Goal: Transaction & Acquisition: Book appointment/travel/reservation

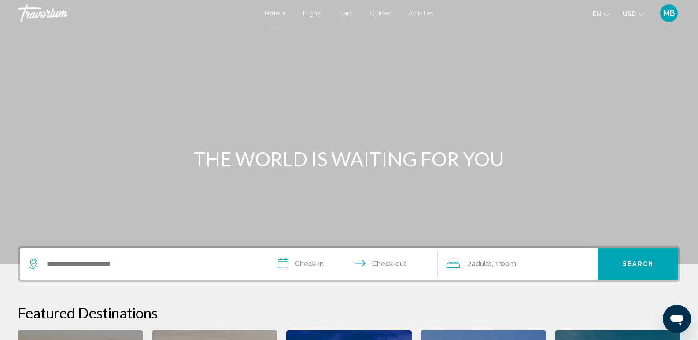
scroll to position [162, 0]
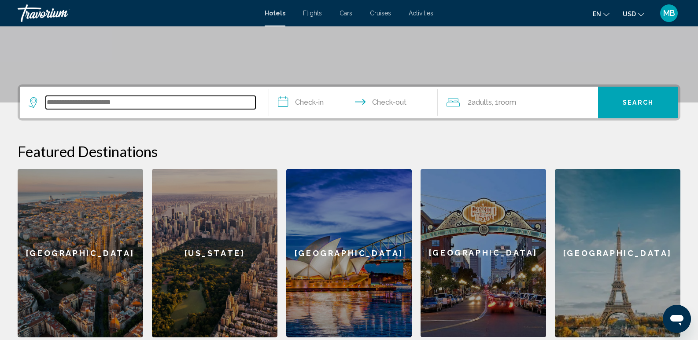
click at [198, 101] on input "Search widget" at bounding box center [151, 102] width 210 height 13
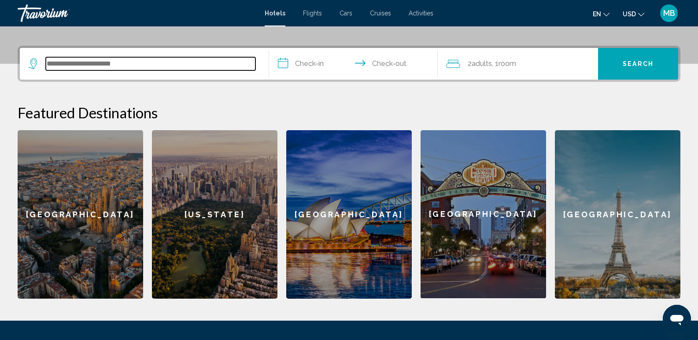
scroll to position [198, 0]
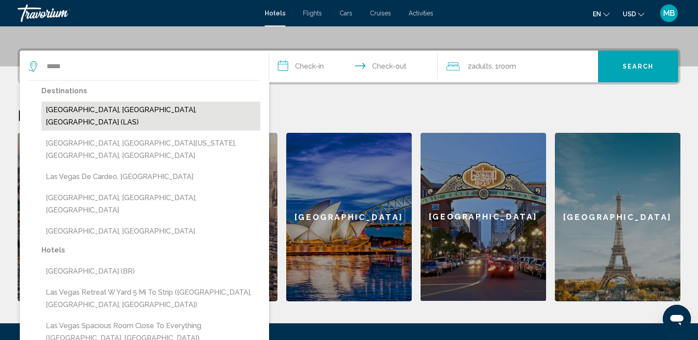
click at [115, 111] on button "[GEOGRAPHIC_DATA], [GEOGRAPHIC_DATA], [GEOGRAPHIC_DATA] (LAS)" at bounding box center [150, 116] width 219 height 29
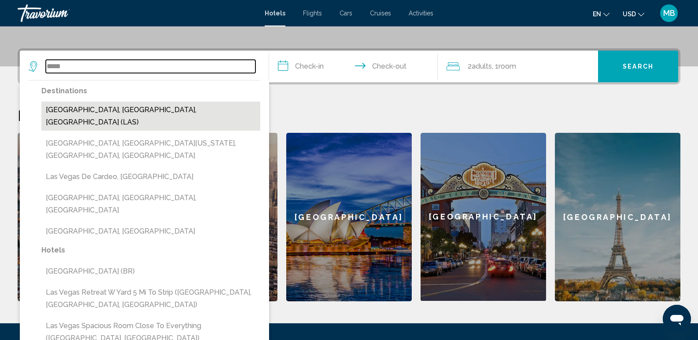
type input "**********"
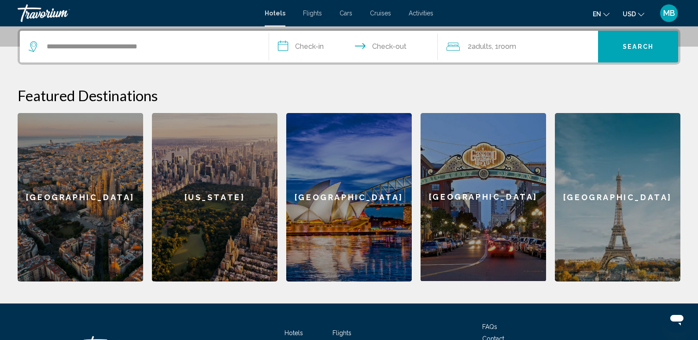
click at [318, 42] on input "**********" at bounding box center [355, 48] width 173 height 34
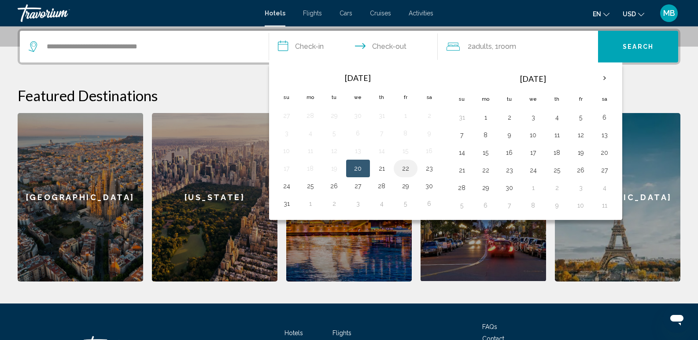
click at [409, 168] on button "22" at bounding box center [406, 169] width 14 height 12
click at [285, 187] on button "24" at bounding box center [287, 186] width 14 height 12
type input "**********"
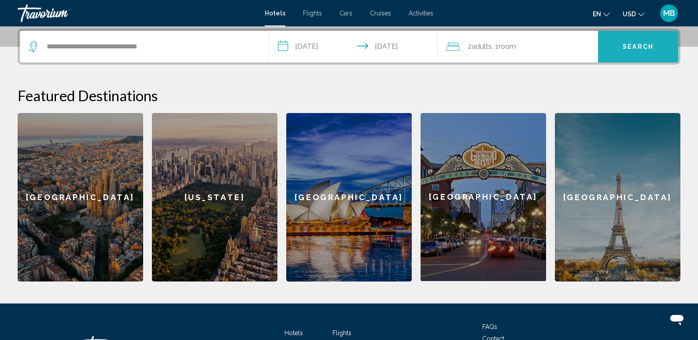
click at [643, 46] on span "Search" at bounding box center [638, 47] width 31 height 7
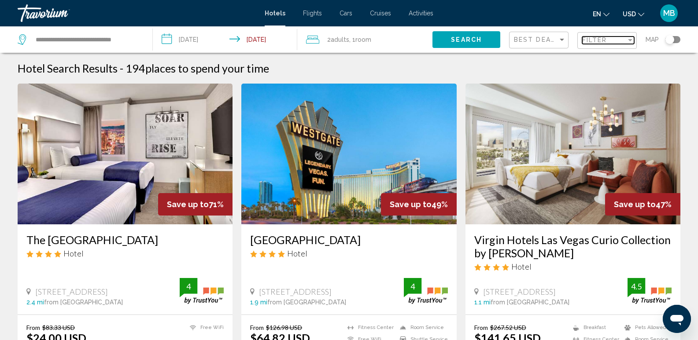
click at [629, 41] on div "Filter" at bounding box center [630, 40] width 4 height 2
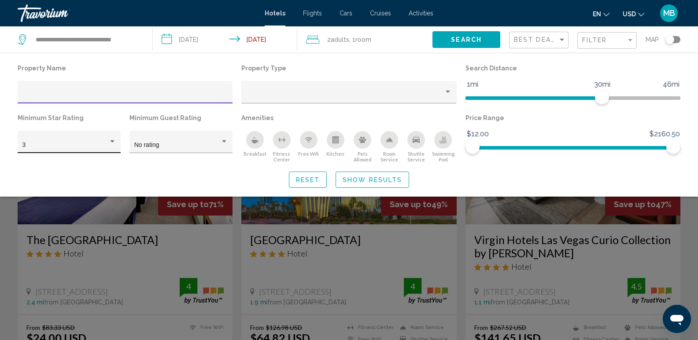
click at [114, 143] on div "Hotel Filters" at bounding box center [112, 141] width 8 height 7
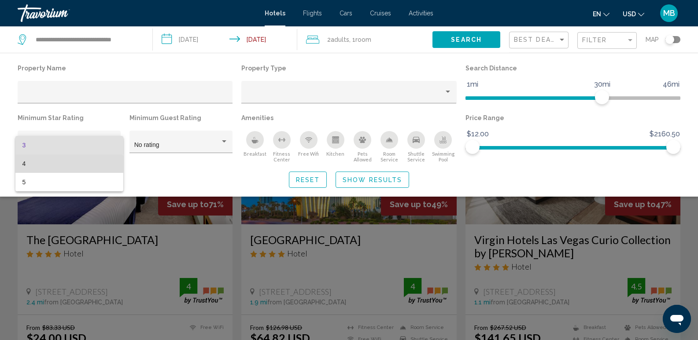
click at [69, 166] on span "4" at bounding box center [69, 164] width 94 height 18
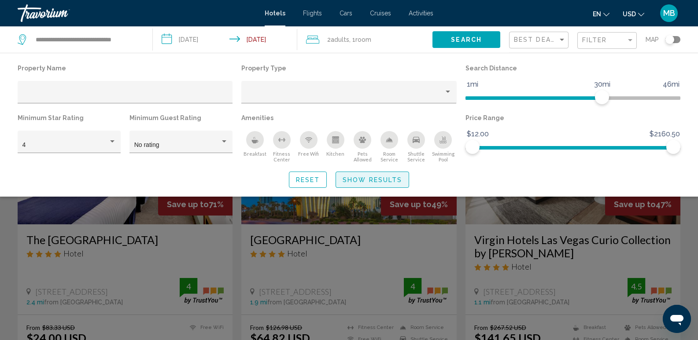
click at [373, 180] on span "Show Results" at bounding box center [372, 180] width 59 height 7
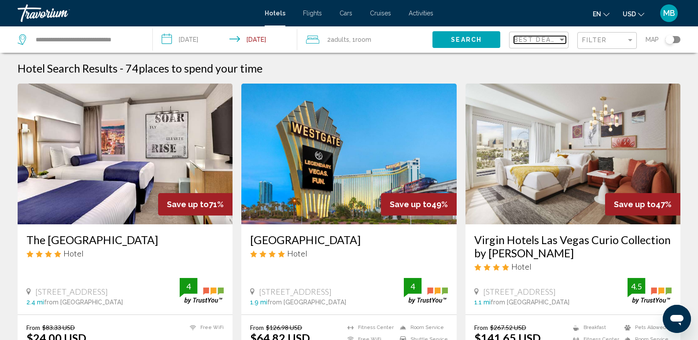
click at [565, 39] on div "Sort by" at bounding box center [562, 39] width 8 height 7
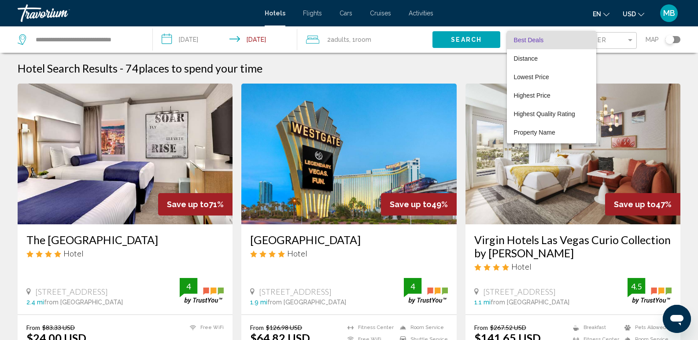
click at [632, 38] on div at bounding box center [349, 170] width 698 height 340
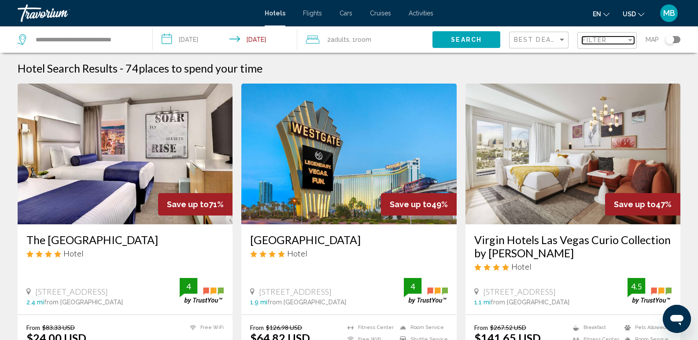
click at [632, 38] on div "Filter" at bounding box center [630, 40] width 8 height 7
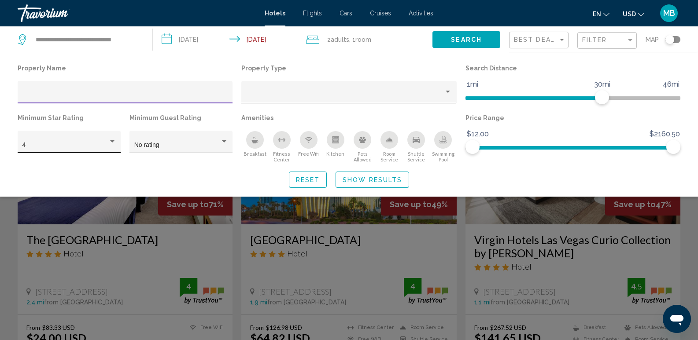
click at [89, 139] on div "4" at bounding box center [69, 145] width 94 height 18
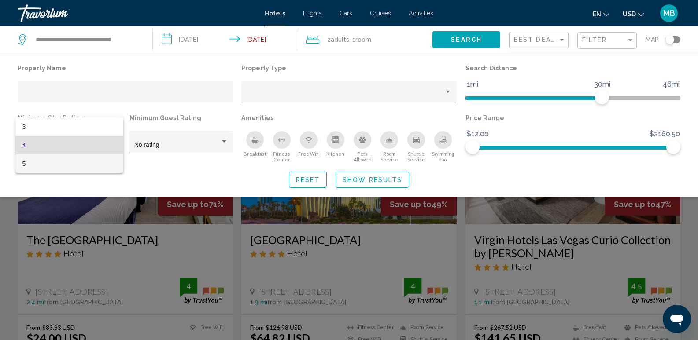
click at [69, 169] on span "5" at bounding box center [69, 164] width 94 height 18
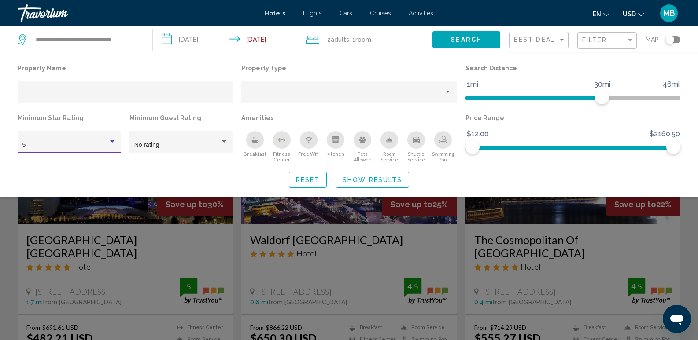
click at [358, 179] on span "Show Results" at bounding box center [372, 180] width 59 height 7
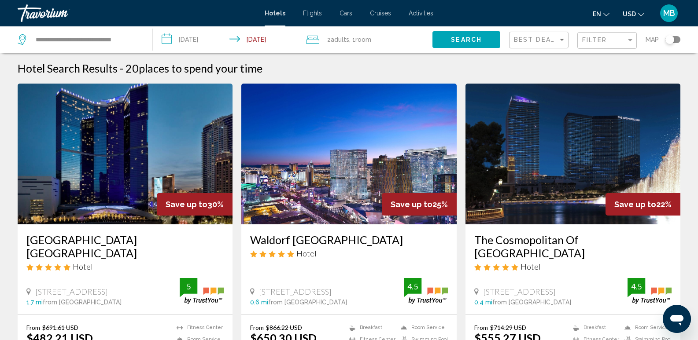
click at [629, 44] on div "Filter" at bounding box center [608, 41] width 52 height 16
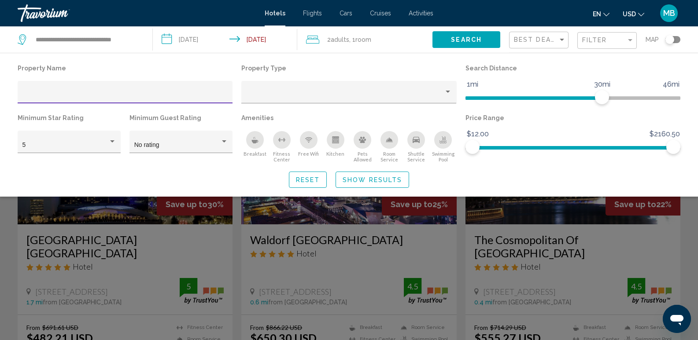
click at [629, 44] on div "Filter" at bounding box center [608, 41] width 52 height 16
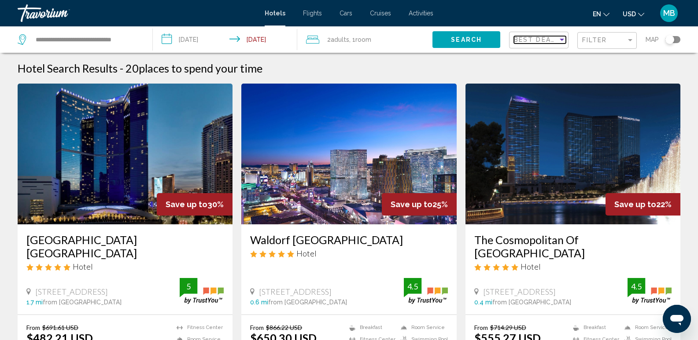
click at [563, 40] on div "Sort by" at bounding box center [562, 40] width 4 height 2
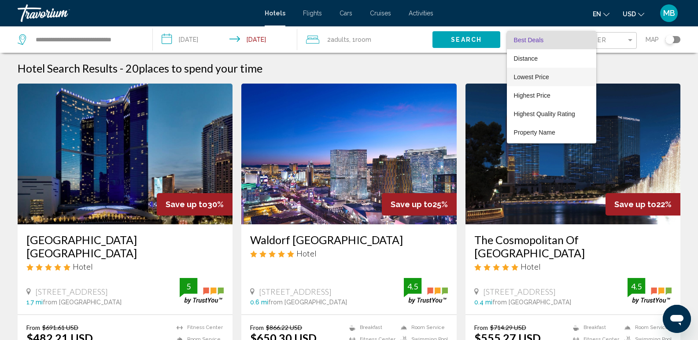
click at [544, 80] on span "Lowest Price" at bounding box center [531, 77] width 35 height 7
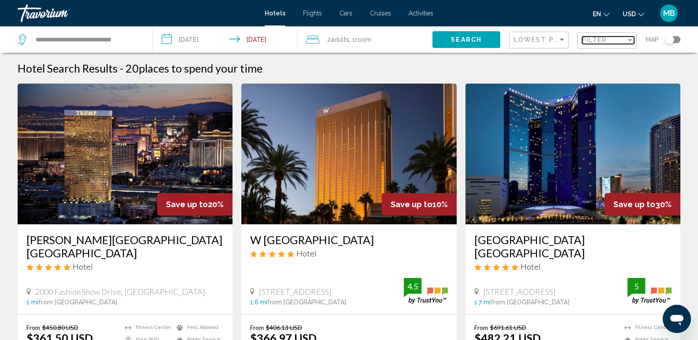
click at [601, 40] on span "Filter" at bounding box center [594, 40] width 25 height 7
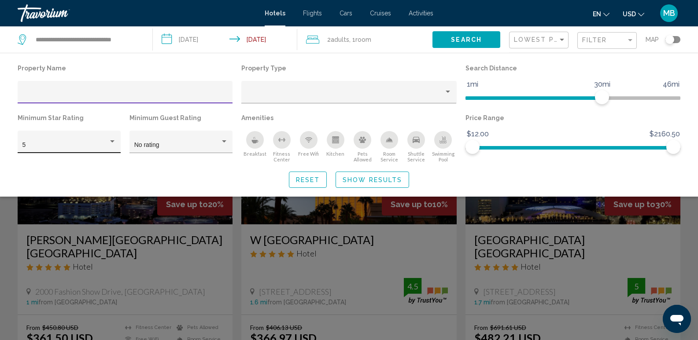
click at [72, 141] on div "5" at bounding box center [69, 145] width 94 height 18
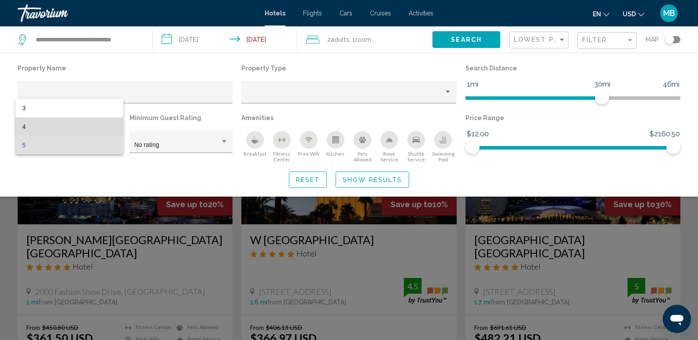
click at [36, 126] on span "4" at bounding box center [69, 127] width 94 height 18
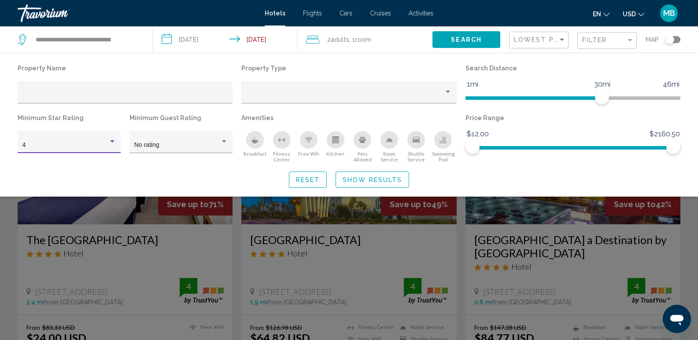
click at [358, 177] on span "Show Results" at bounding box center [372, 180] width 59 height 7
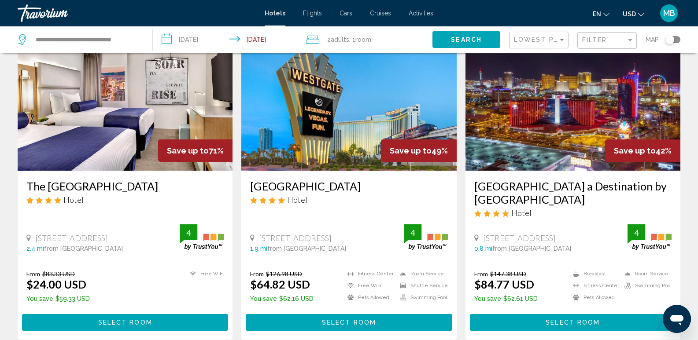
scroll to position [60, 0]
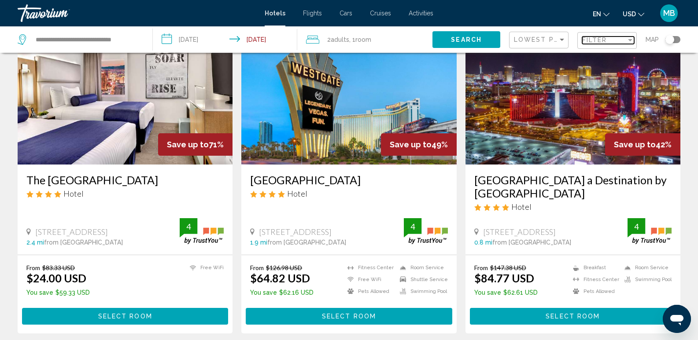
click at [603, 43] on span "Filter" at bounding box center [594, 40] width 25 height 7
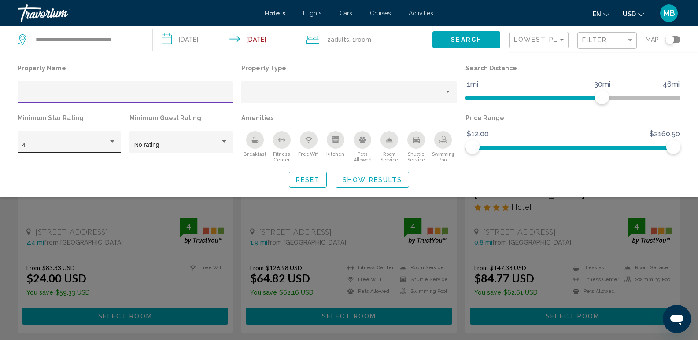
click at [113, 140] on div "Hotel Filters" at bounding box center [112, 141] width 4 height 2
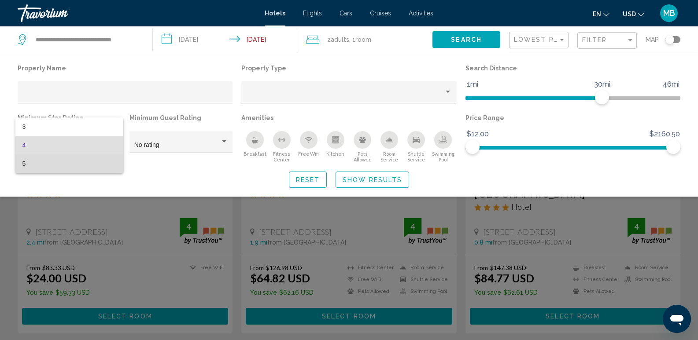
click at [89, 165] on span "5" at bounding box center [69, 164] width 94 height 18
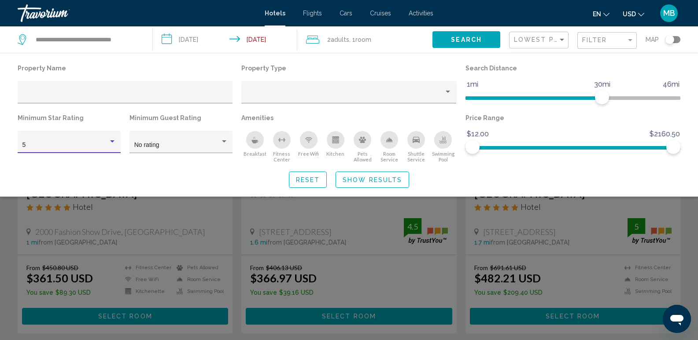
click at [367, 179] on span "Show Results" at bounding box center [372, 180] width 59 height 7
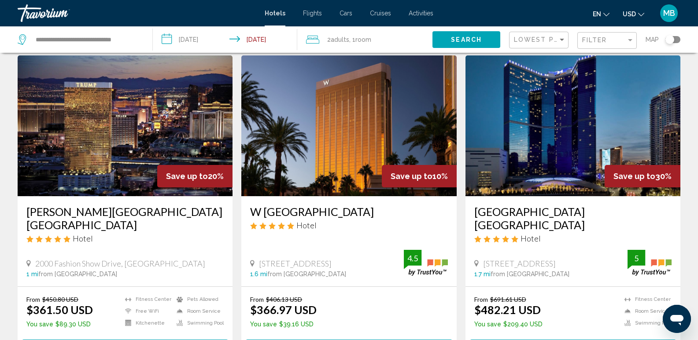
scroll to position [42, 0]
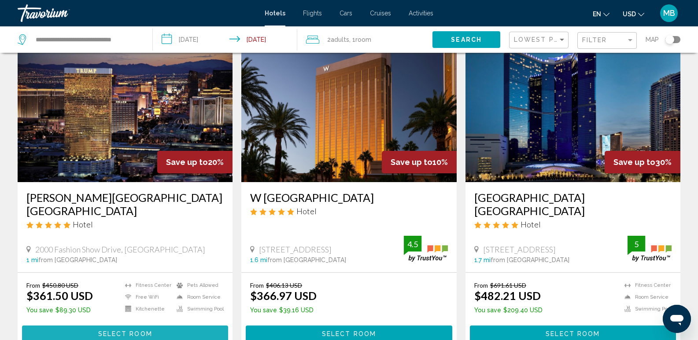
click at [131, 331] on span "Select Room" at bounding box center [125, 334] width 54 height 7
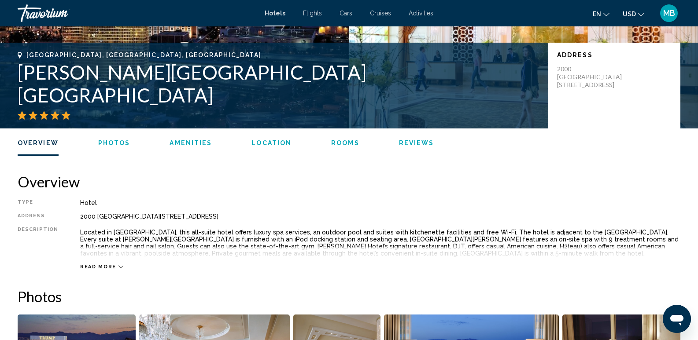
scroll to position [0, 0]
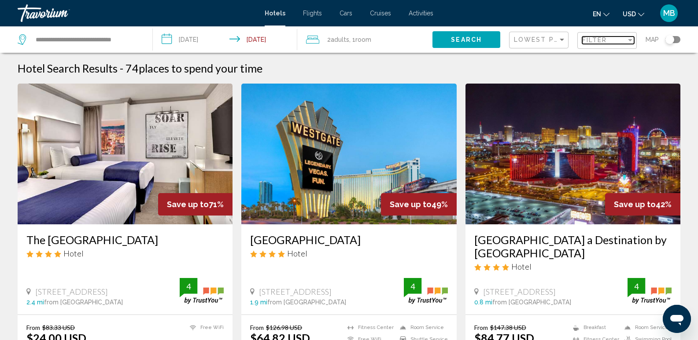
click at [609, 41] on div "Filter" at bounding box center [604, 40] width 44 height 7
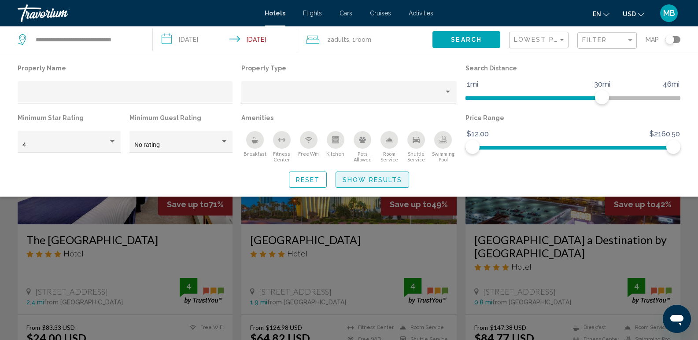
click at [377, 178] on span "Show Results" at bounding box center [372, 180] width 59 height 7
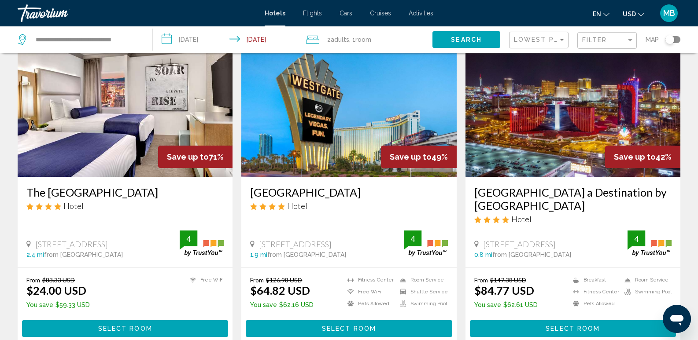
scroll to position [209, 0]
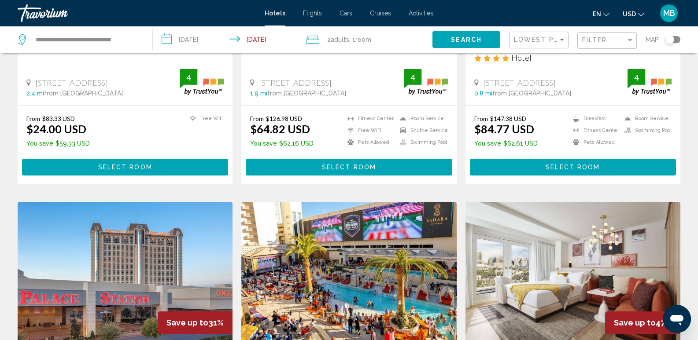
click at [143, 165] on span "Select Room" at bounding box center [125, 167] width 54 height 7
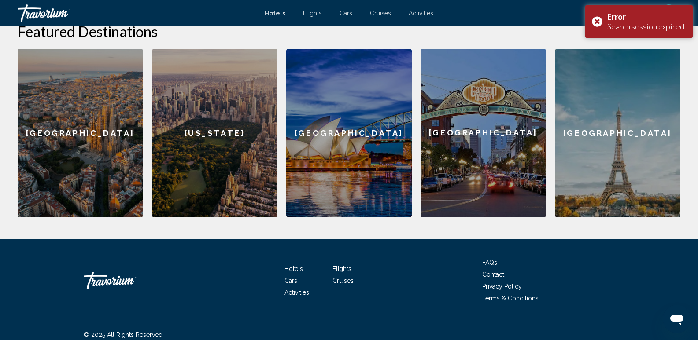
scroll to position [214, 0]
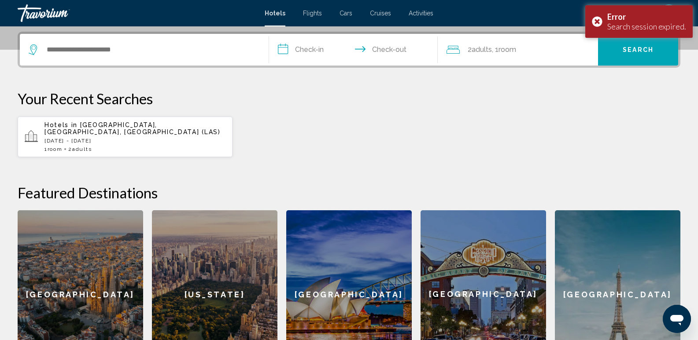
click at [117, 138] on p "[DATE] - [DATE]" at bounding box center [134, 141] width 181 height 6
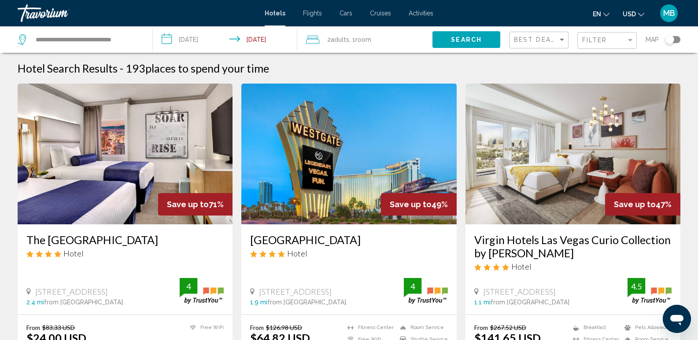
scroll to position [162, 0]
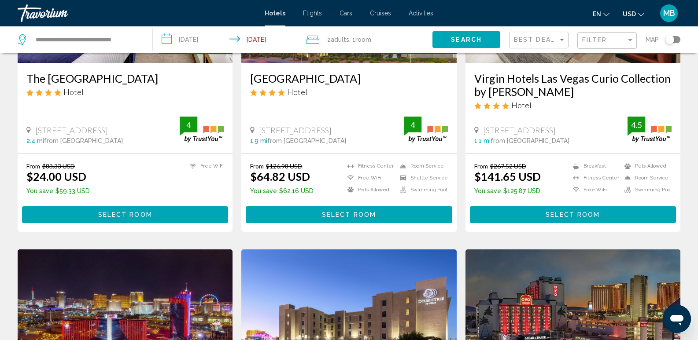
click at [141, 215] on span "Select Room" at bounding box center [125, 215] width 54 height 7
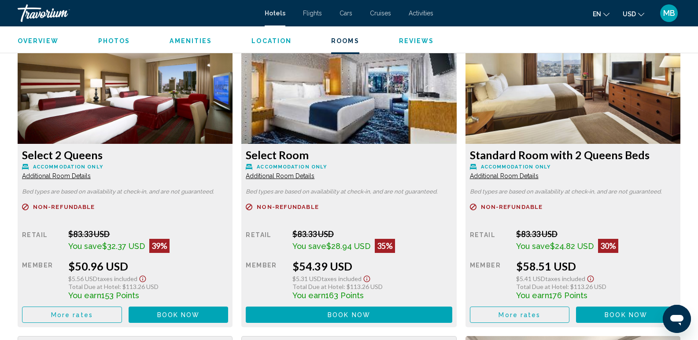
scroll to position [1241, 0]
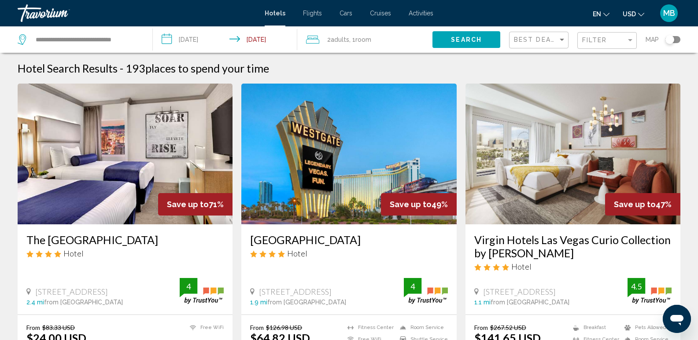
scroll to position [162, 0]
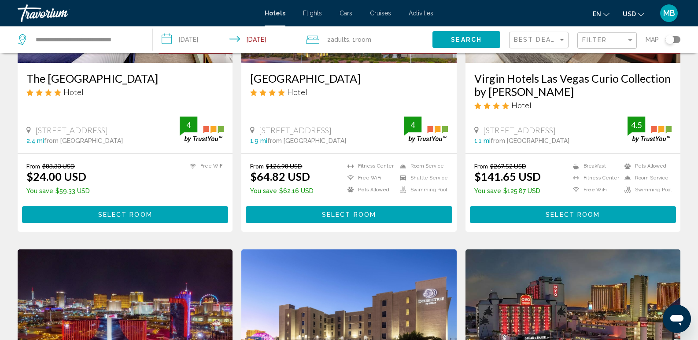
click at [138, 114] on div "The [GEOGRAPHIC_DATA] Hotel [STREET_ADDRESS] S 2.4 mi from [GEOGRAPHIC_DATA] fr…" at bounding box center [125, 108] width 215 height 90
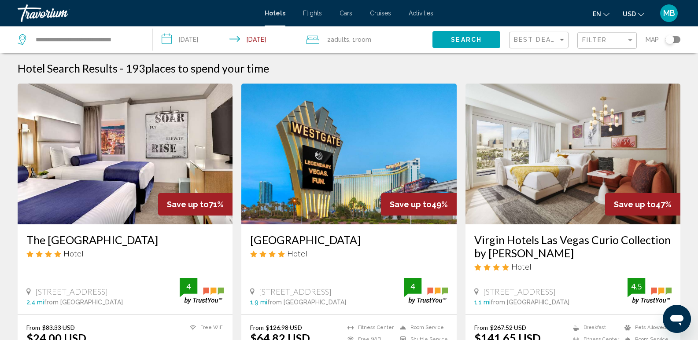
click at [129, 129] on img "Main content" at bounding box center [125, 154] width 215 height 141
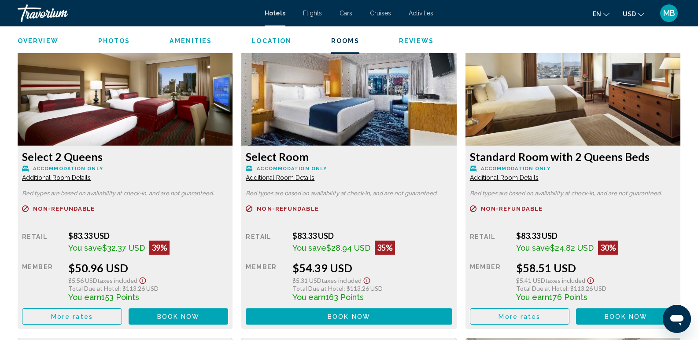
scroll to position [1234, 0]
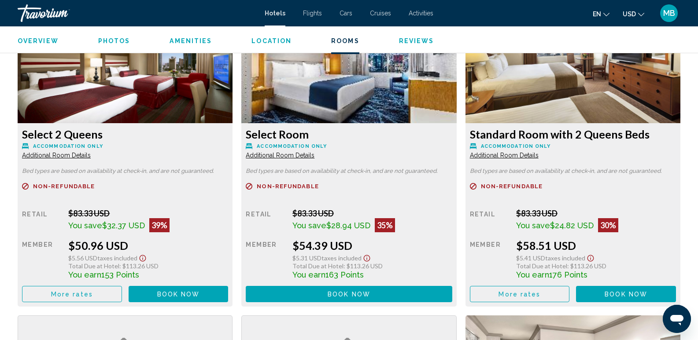
click at [169, 293] on span "Book now" at bounding box center [178, 294] width 43 height 7
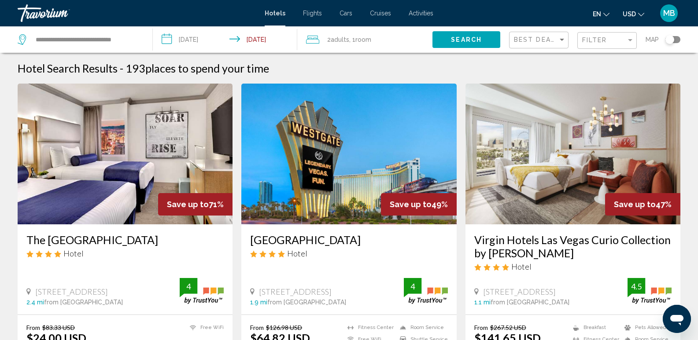
scroll to position [162, 0]
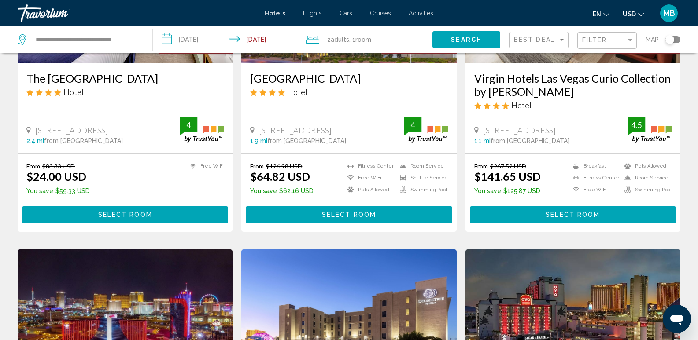
click at [128, 213] on span "Select Room" at bounding box center [125, 215] width 54 height 7
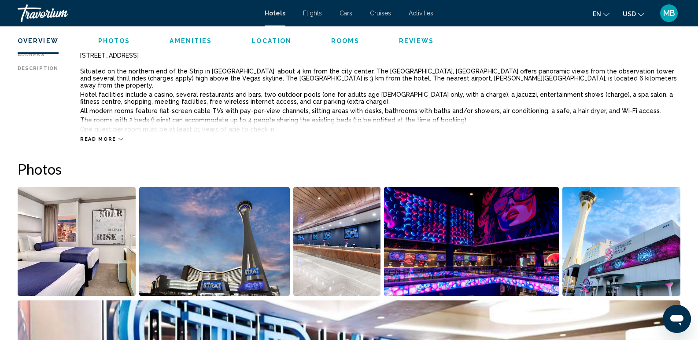
scroll to position [162, 0]
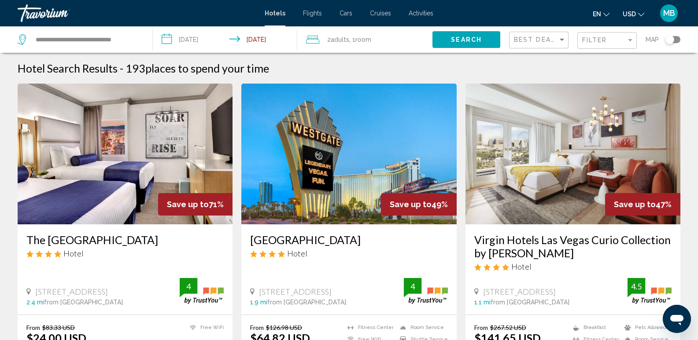
scroll to position [162, 0]
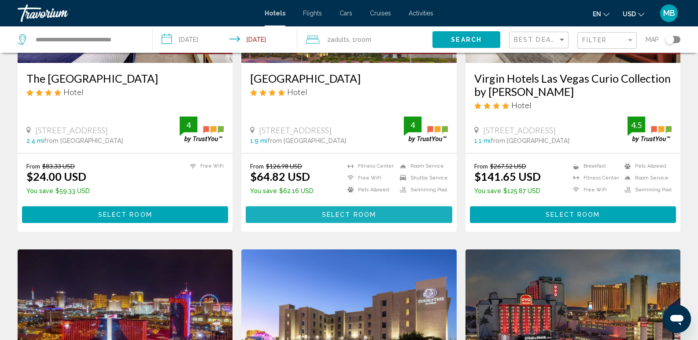
click at [365, 217] on span "Select Room" at bounding box center [349, 215] width 54 height 7
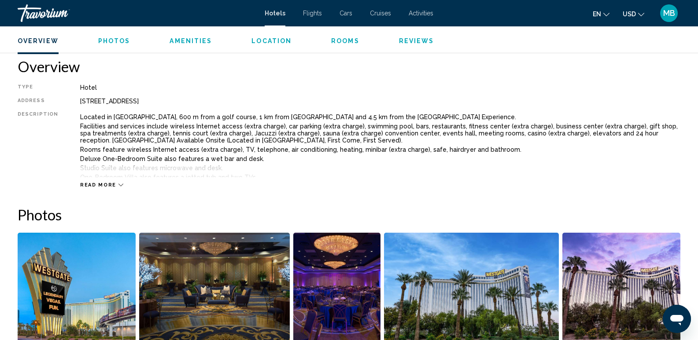
scroll to position [116, 0]
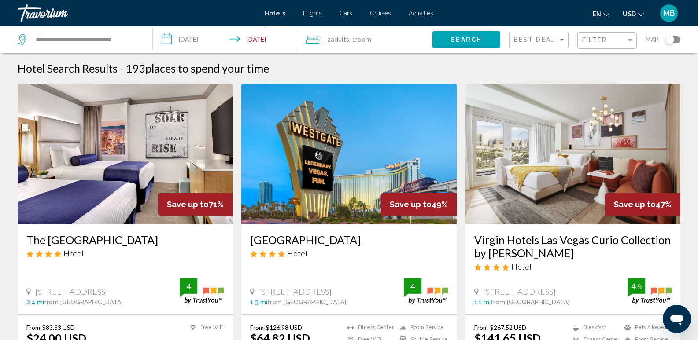
scroll to position [162, 0]
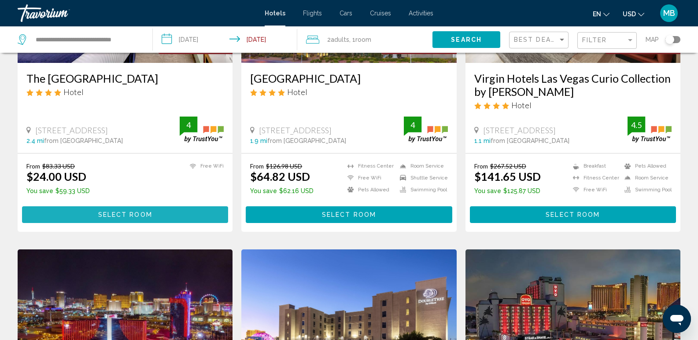
click at [143, 213] on span "Select Room" at bounding box center [125, 215] width 54 height 7
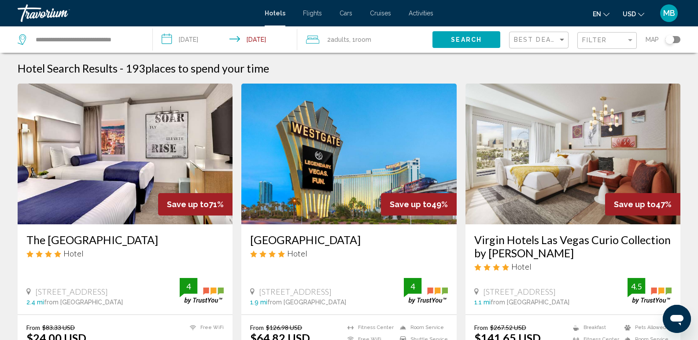
scroll to position [162, 0]
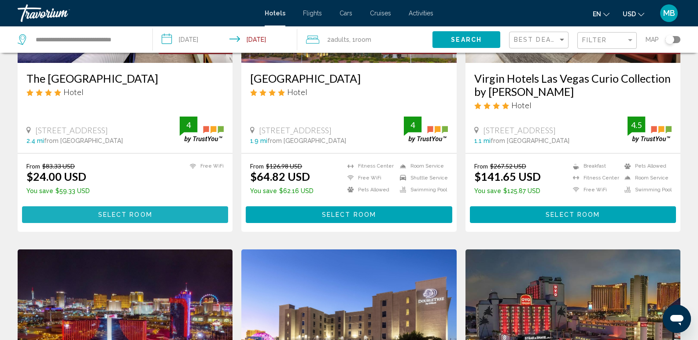
click at [157, 214] on button "Select Room" at bounding box center [125, 215] width 206 height 16
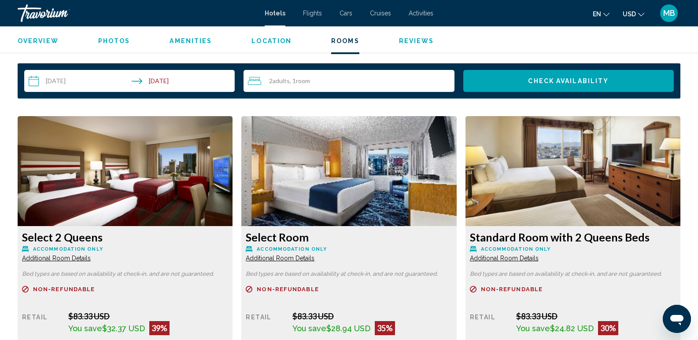
scroll to position [1292, 0]
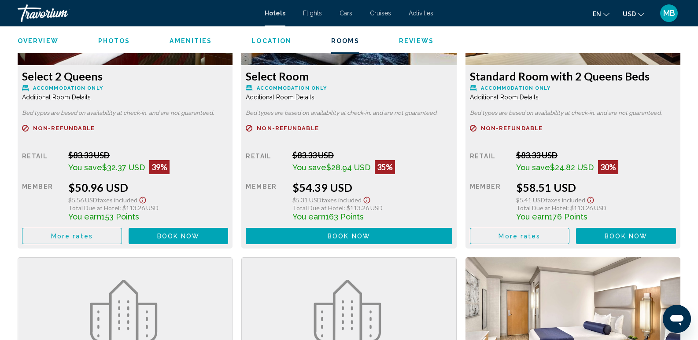
click at [71, 239] on span "More rates" at bounding box center [72, 236] width 42 height 7
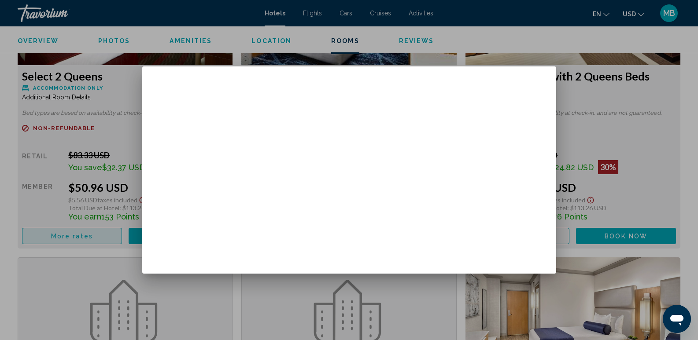
scroll to position [0, 0]
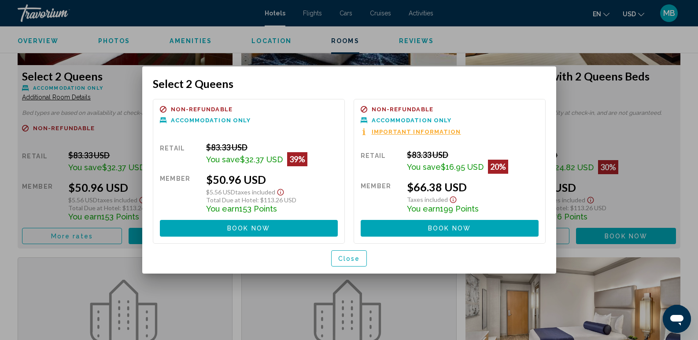
click at [348, 263] on button "Close" at bounding box center [349, 259] width 36 height 16
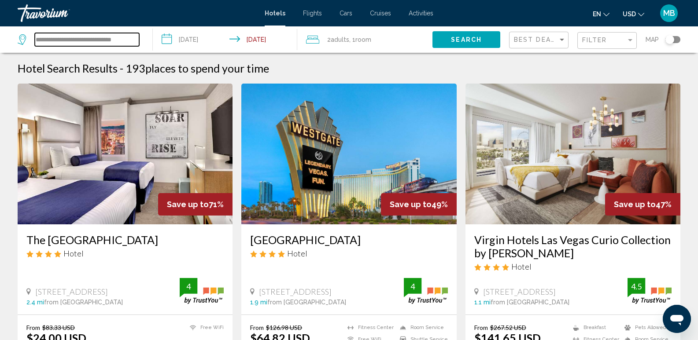
click at [114, 40] on input "**********" at bounding box center [87, 39] width 104 height 13
drag, startPoint x: 135, startPoint y: 40, endPoint x: 26, endPoint y: 43, distance: 109.7
click at [26, 43] on div "**********" at bounding box center [79, 39] width 122 height 13
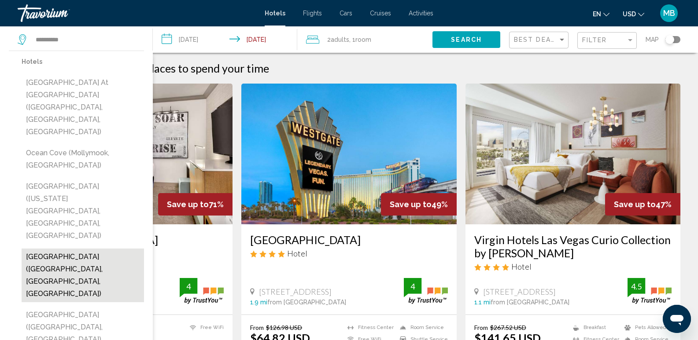
click at [68, 249] on button "Ocean Cove Lodge (Jenner, CA, US)" at bounding box center [83, 276] width 122 height 54
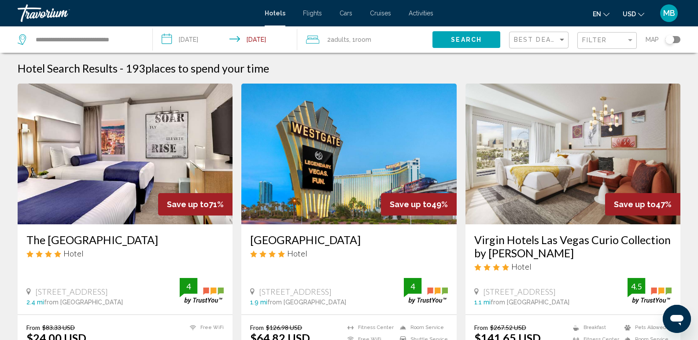
click at [464, 40] on span "Search" at bounding box center [466, 40] width 31 height 7
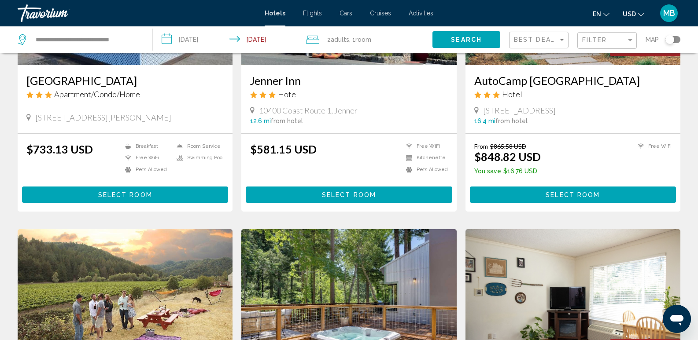
scroll to position [34, 0]
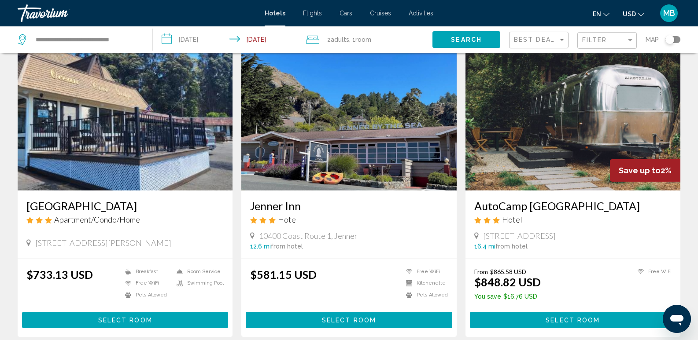
click at [147, 279] on ul "Breakfast Free WiFi Pets Allowed Room Service Swimming Pool" at bounding box center [172, 285] width 103 height 35
click at [116, 39] on input "**********" at bounding box center [87, 39] width 104 height 13
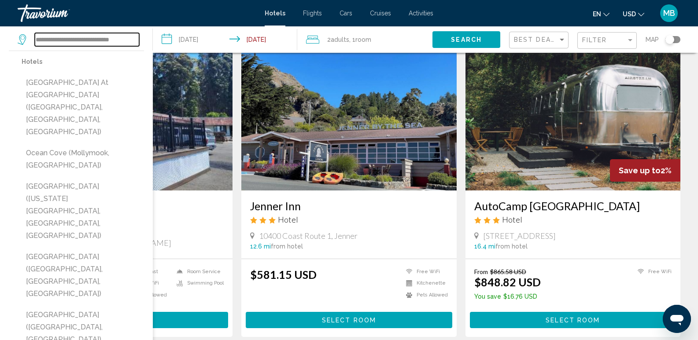
drag, startPoint x: 136, startPoint y: 38, endPoint x: 0, endPoint y: 39, distance: 135.6
click at [0, 39] on app-destination-search "**********" at bounding box center [76, 39] width 153 height 26
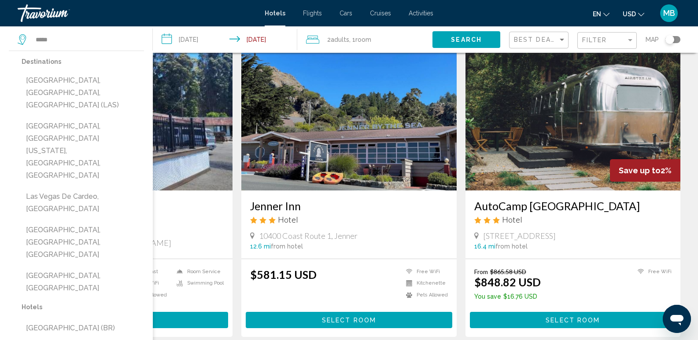
click at [56, 81] on button "[GEOGRAPHIC_DATA], [GEOGRAPHIC_DATA], [GEOGRAPHIC_DATA] (LAS)" at bounding box center [83, 92] width 122 height 41
type input "**********"
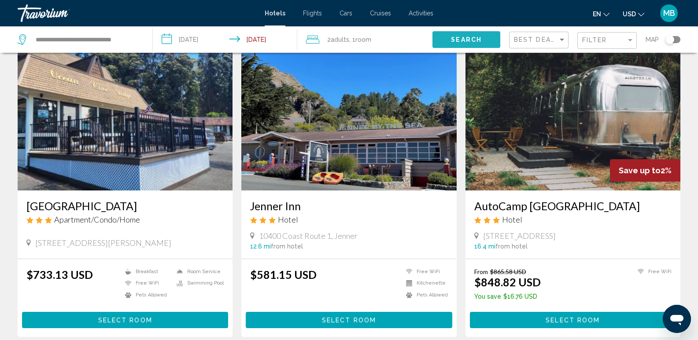
click at [473, 38] on span "Search" at bounding box center [466, 40] width 31 height 7
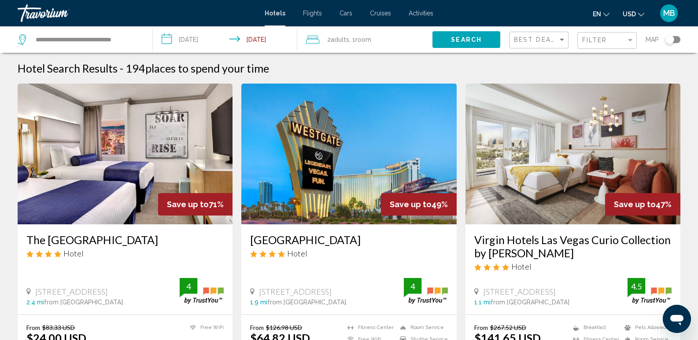
scroll to position [162, 0]
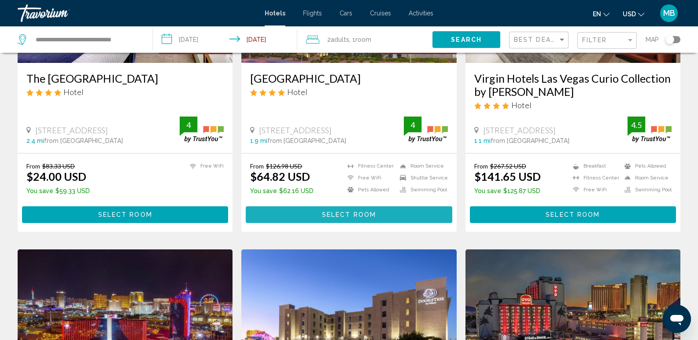
click at [333, 212] on span "Select Room" at bounding box center [349, 215] width 54 height 7
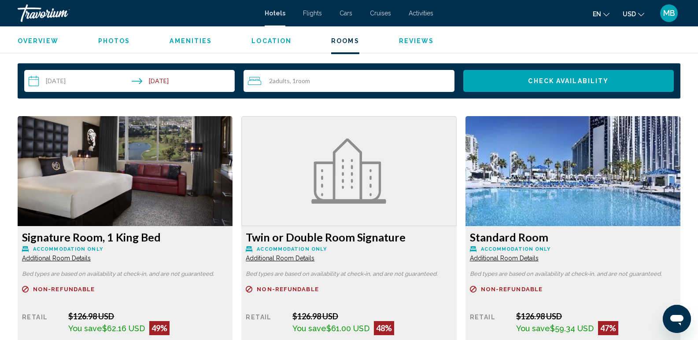
scroll to position [1292, 0]
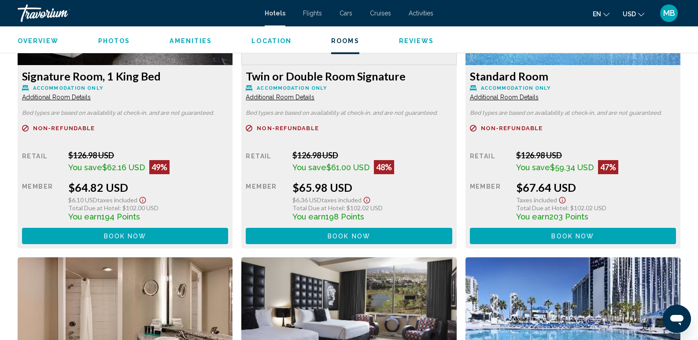
click at [137, 236] on span "Book now" at bounding box center [125, 236] width 43 height 7
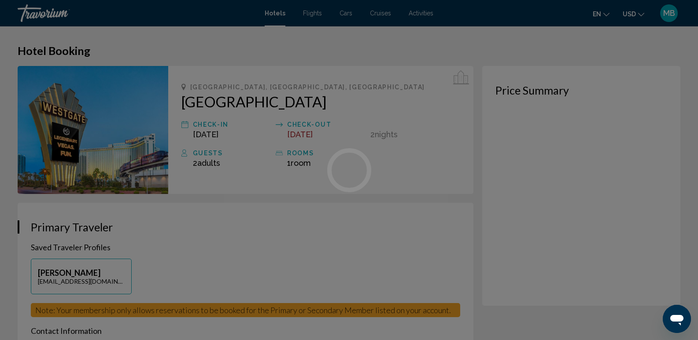
scroll to position [162, 0]
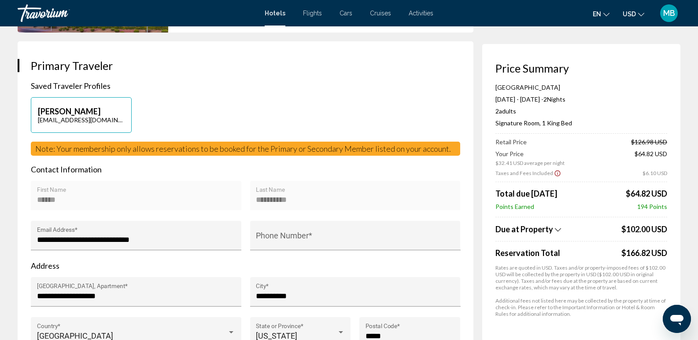
click at [559, 229] on icon "Show Taxes and Fees breakdown" at bounding box center [558, 230] width 6 height 4
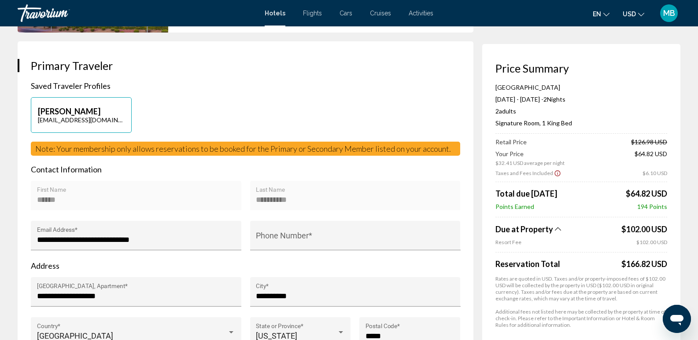
click at [559, 229] on icon "Show Taxes and Fees breakdown" at bounding box center [558, 228] width 6 height 7
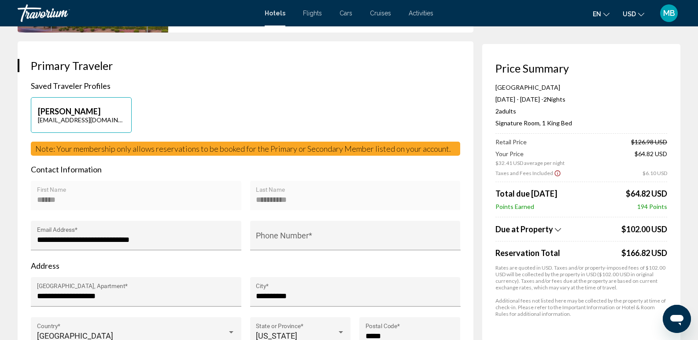
scroll to position [0, 0]
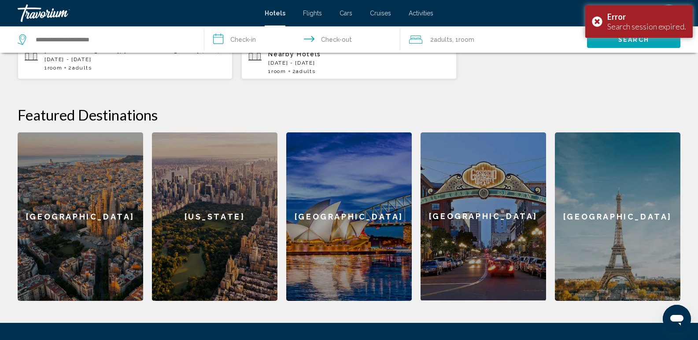
scroll to position [138, 0]
